Goal: Information Seeking & Learning: Learn about a topic

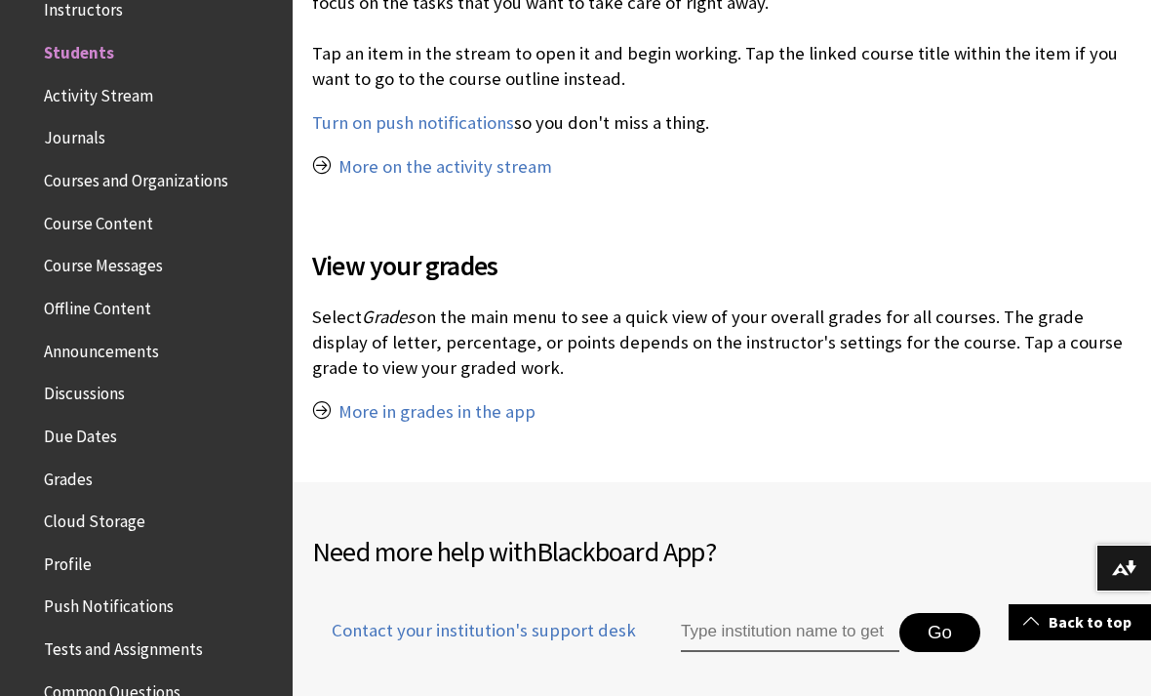
scroll to position [1980, 0]
click at [918, 481] on div "Need more help with Blackboard App ? Contact your institution's support desk Go" at bounding box center [722, 622] width 858 height 282
click at [66, 462] on span "Grades" at bounding box center [68, 475] width 49 height 26
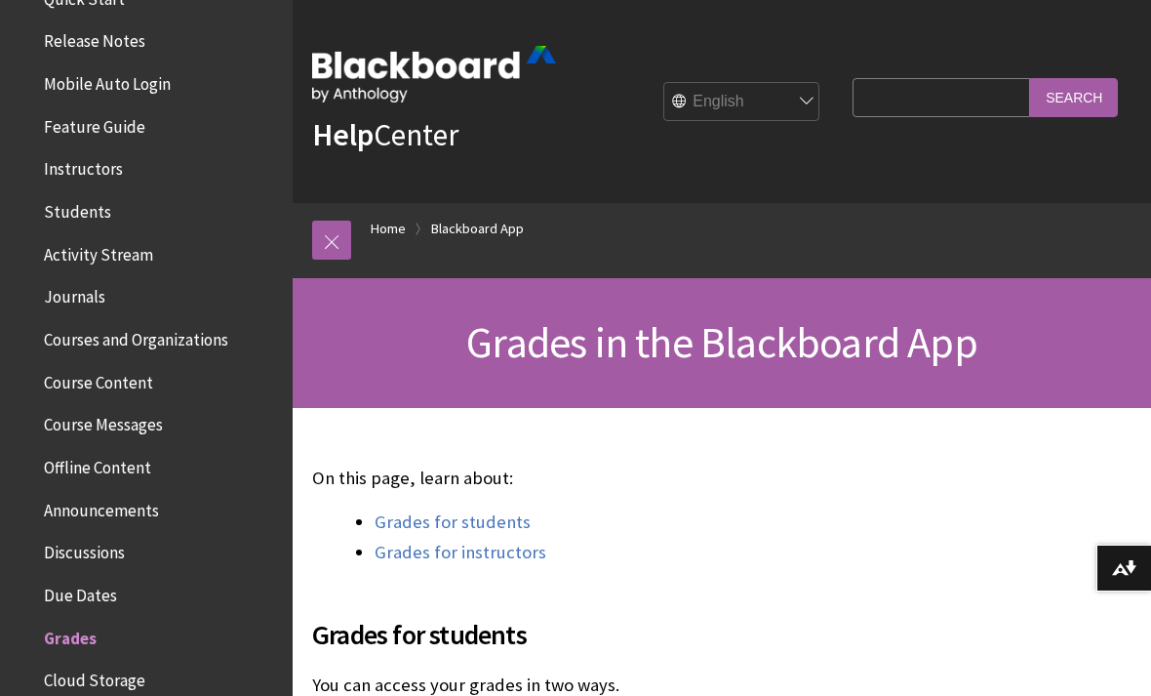
scroll to position [299, 0]
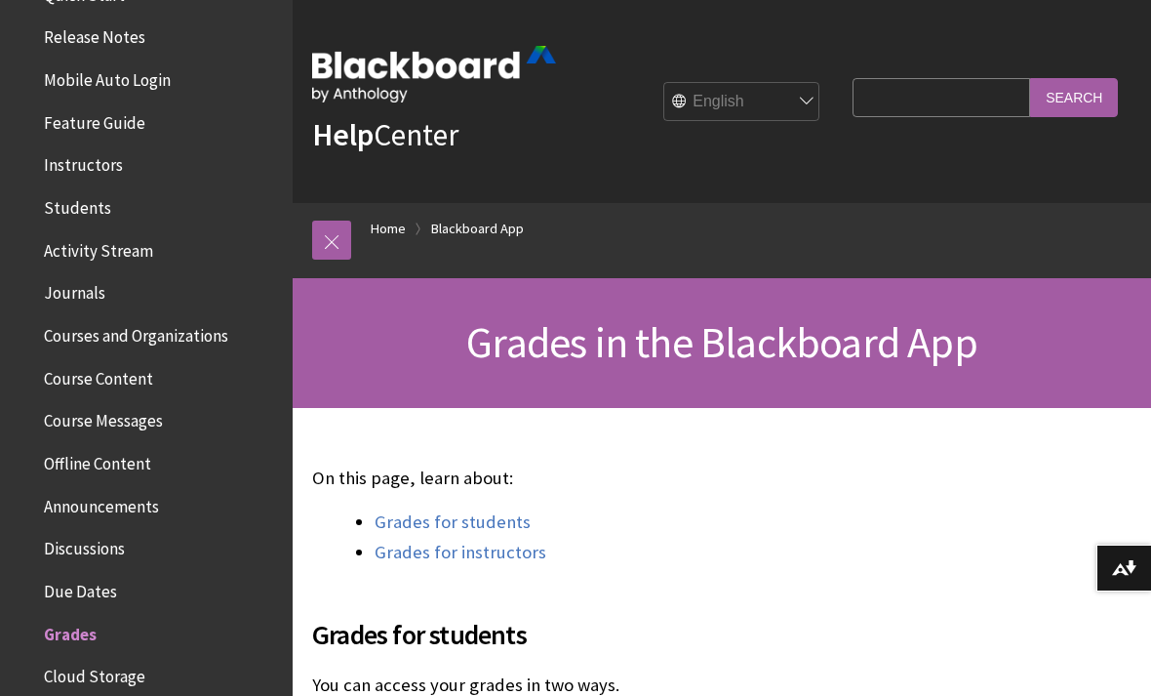
click at [77, 575] on span "Due Dates" at bounding box center [80, 588] width 73 height 26
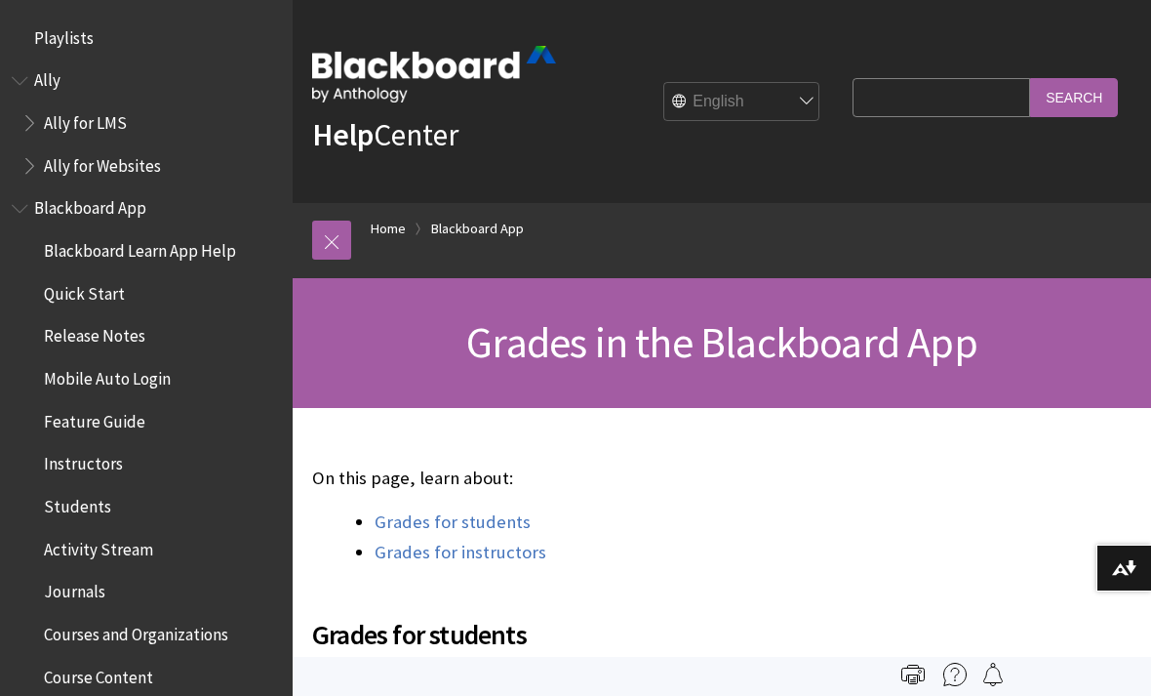
scroll to position [873, 0]
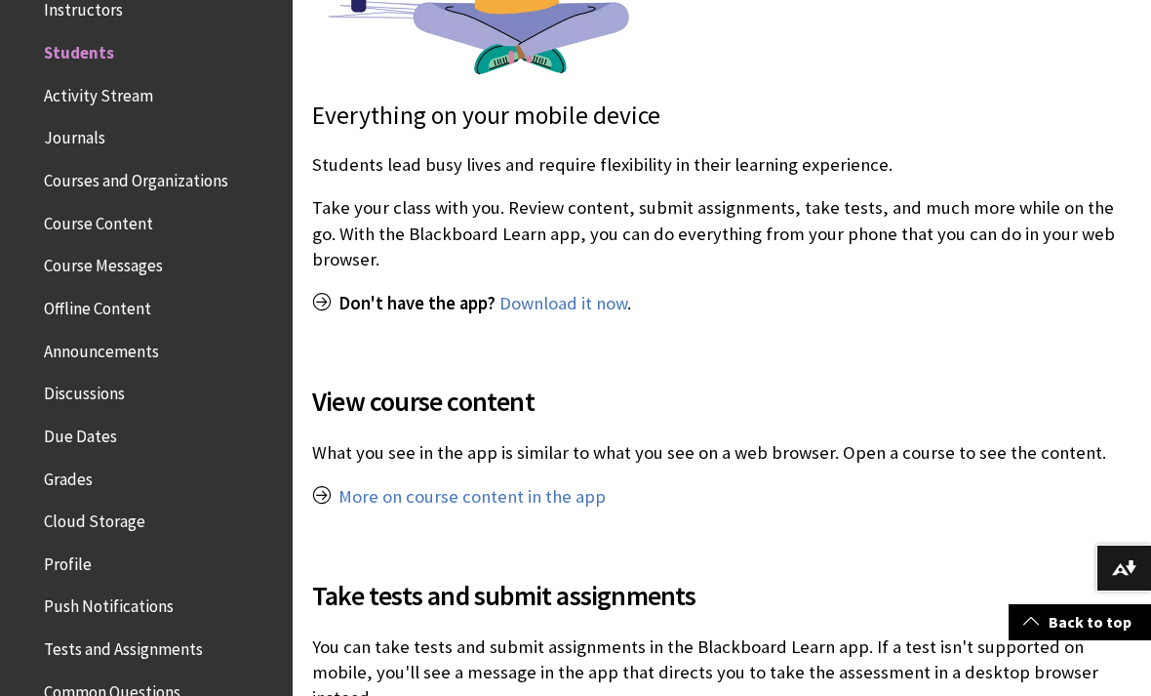
scroll to position [744, 0]
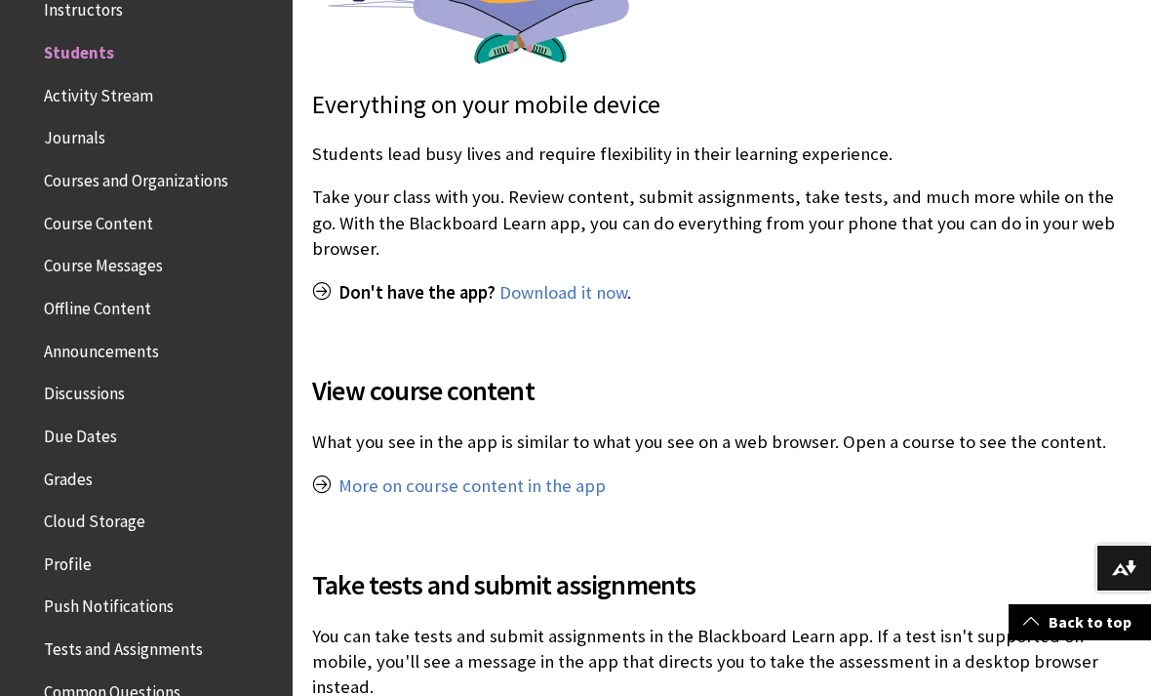
click at [550, 478] on link "More on course content in the app" at bounding box center [472, 485] width 267 height 23
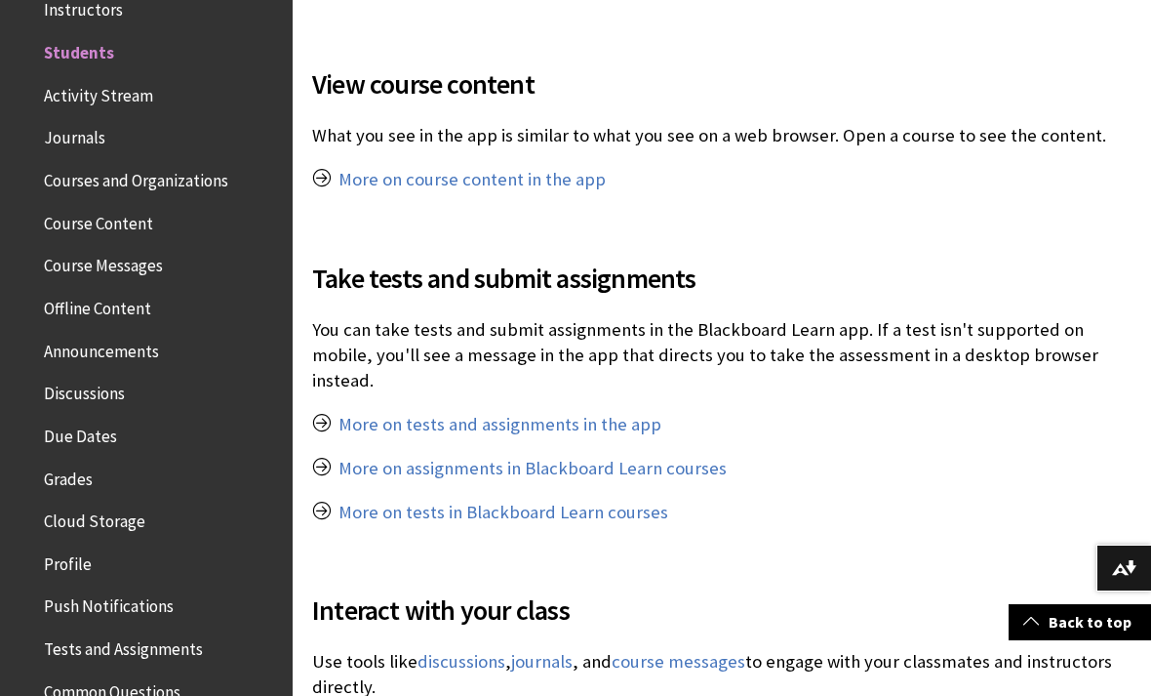
scroll to position [1055, 0]
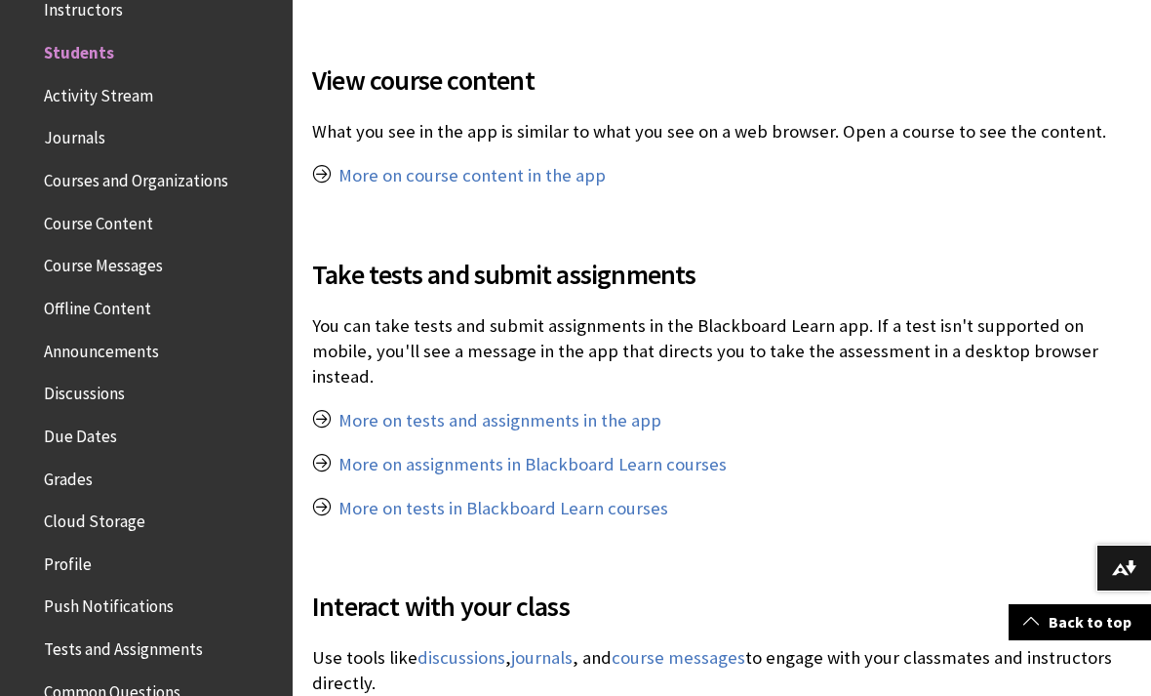
click at [618, 409] on link "More on tests and assignments in the app" at bounding box center [500, 420] width 323 height 23
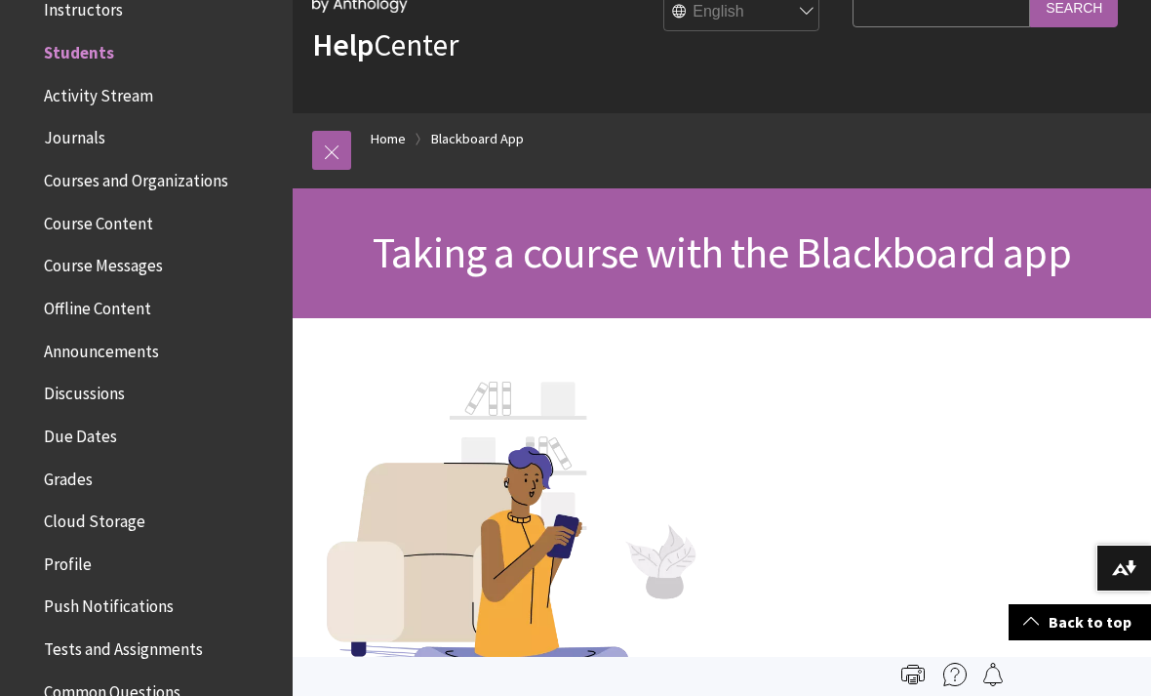
scroll to position [0, 0]
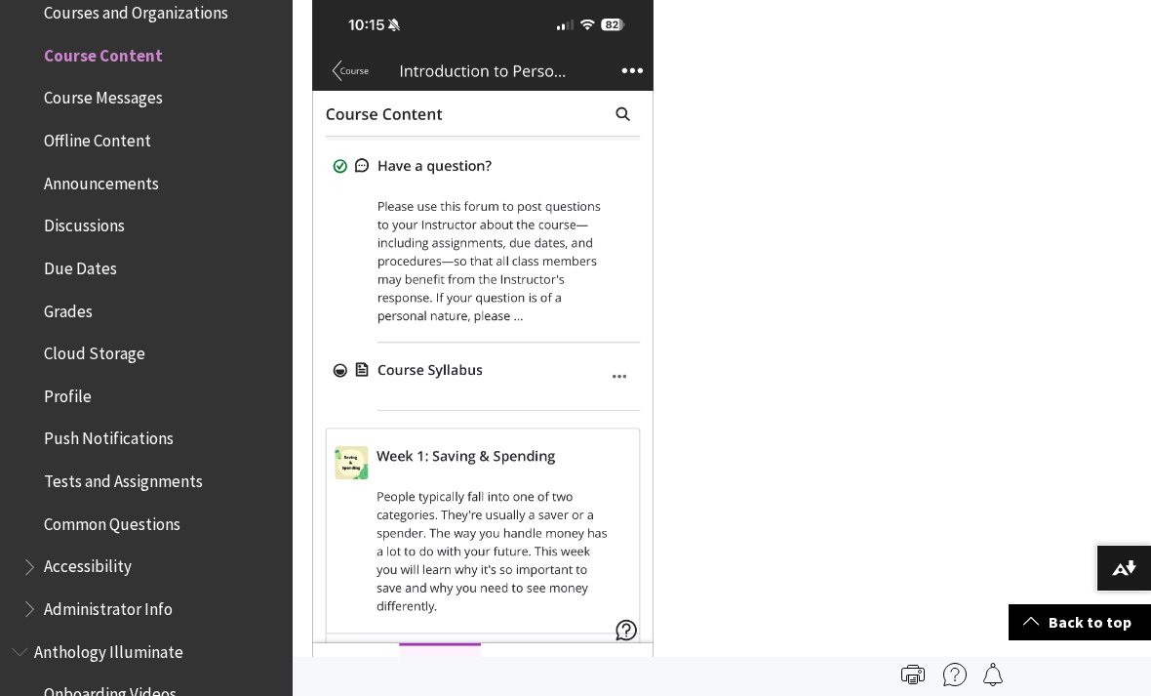
scroll to position [738, 0]
